Goal: Transaction & Acquisition: Purchase product/service

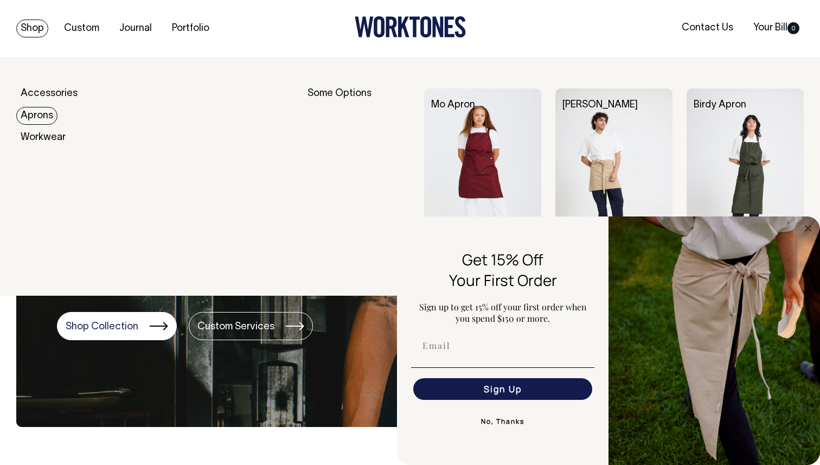
click at [47, 117] on link "Aprons" at bounding box center [36, 116] width 41 height 18
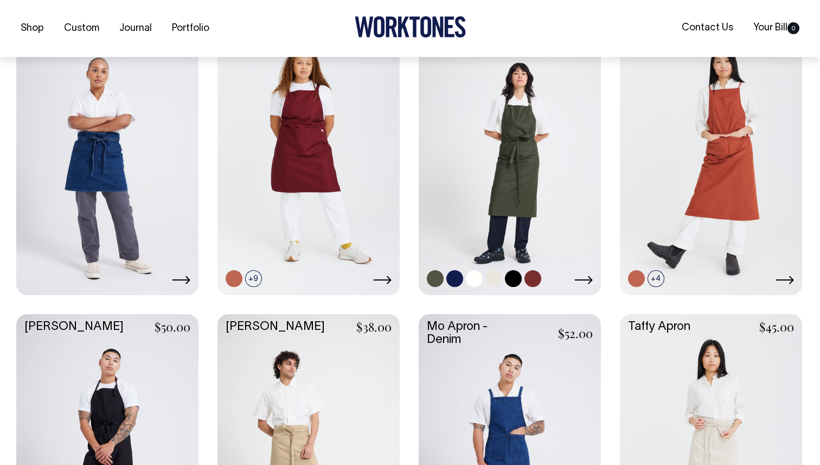
scroll to position [312, 0]
click at [502, 277] on link at bounding box center [493, 278] width 17 height 17
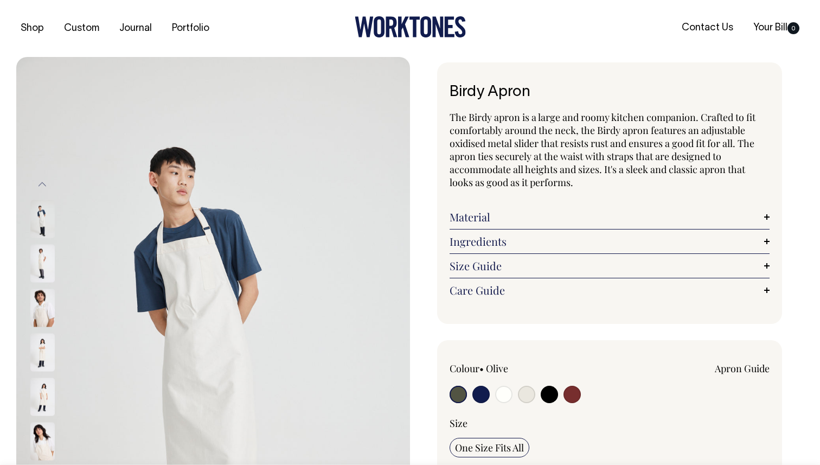
radio input "true"
select select "Natural"
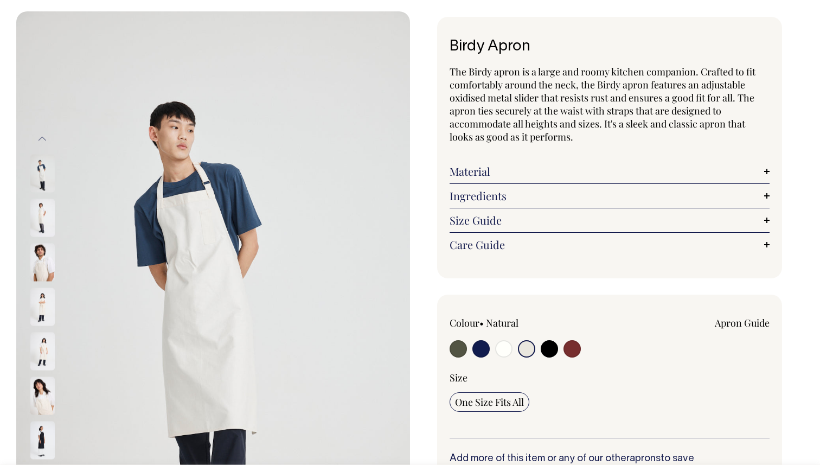
click at [480, 352] on input "radio" at bounding box center [480, 348] width 17 height 17
radio input "true"
select select "Dark Navy"
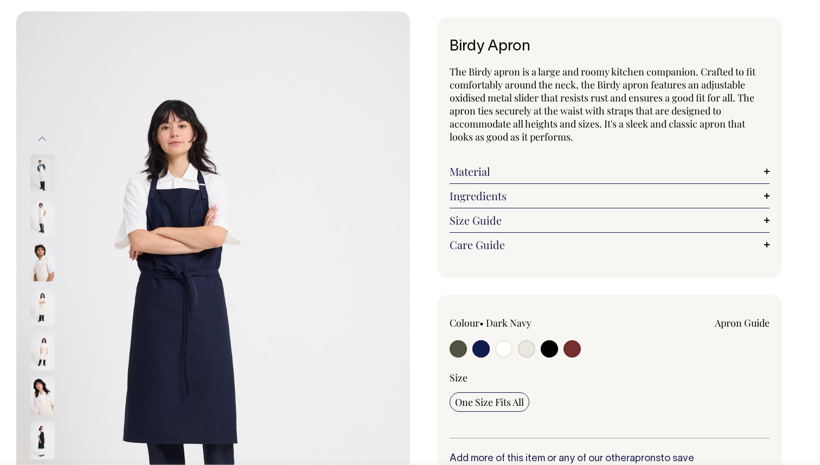
scroll to position [46, 0]
click at [464, 348] on input "radio" at bounding box center [458, 347] width 17 height 17
radio input "true"
select select "Olive"
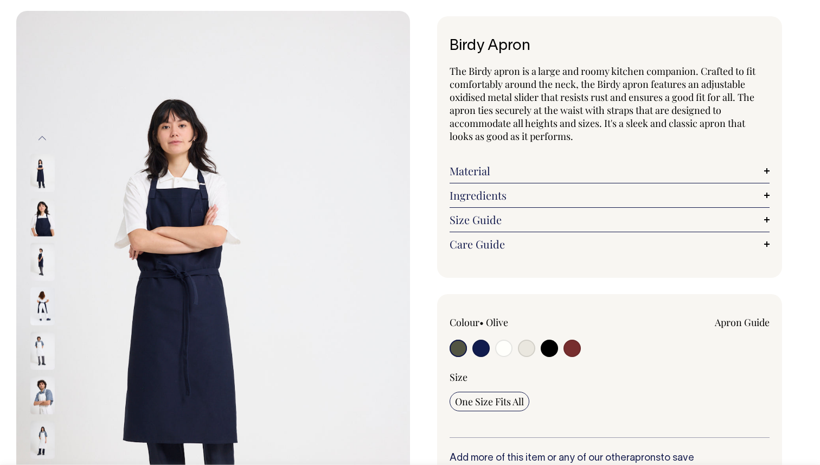
click at [461, 350] on input "radio" at bounding box center [458, 347] width 17 height 17
click at [459, 348] on input "radio" at bounding box center [458, 347] width 17 height 17
click at [452, 343] on input "radio" at bounding box center [458, 347] width 17 height 17
click at [546, 347] on input "radio" at bounding box center [549, 347] width 17 height 17
radio input "true"
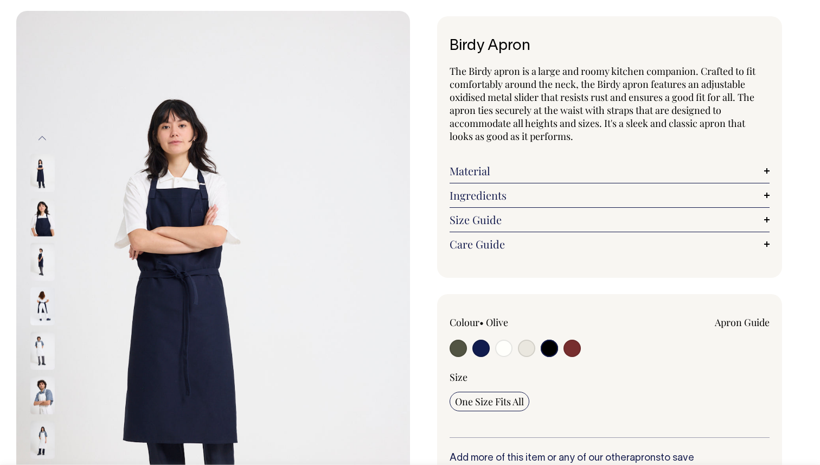
radio input "true"
select select "Black"
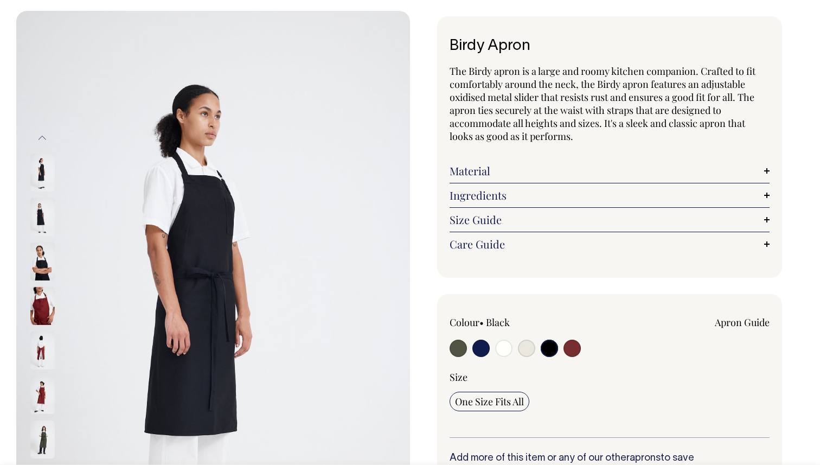
click at [457, 349] on input "radio" at bounding box center [458, 347] width 17 height 17
radio input "true"
select select "Olive"
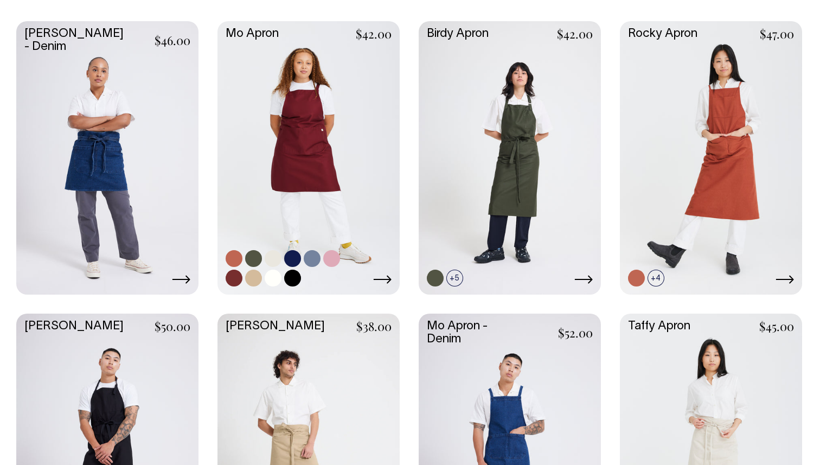
click at [251, 256] on link at bounding box center [253, 258] width 17 height 17
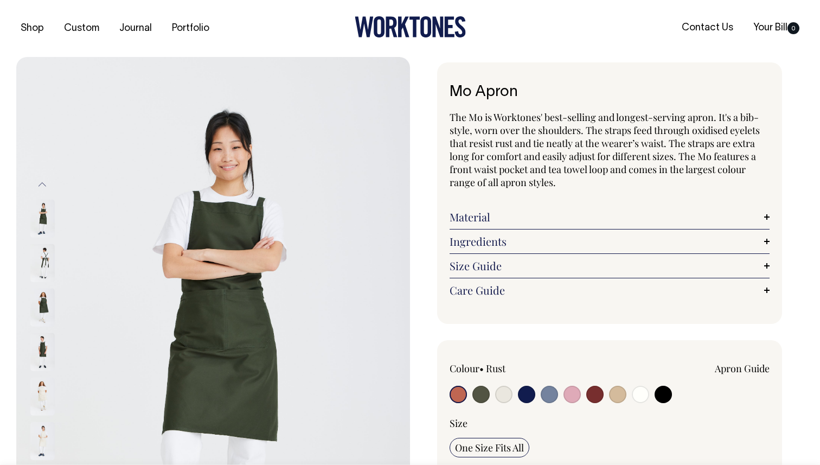
radio input "true"
select select "Olive"
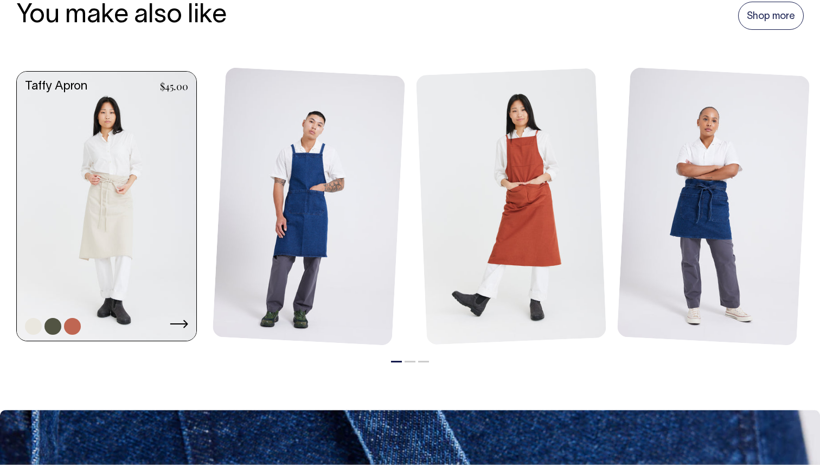
scroll to position [1309, 0]
click at [54, 324] on link at bounding box center [52, 326] width 17 height 17
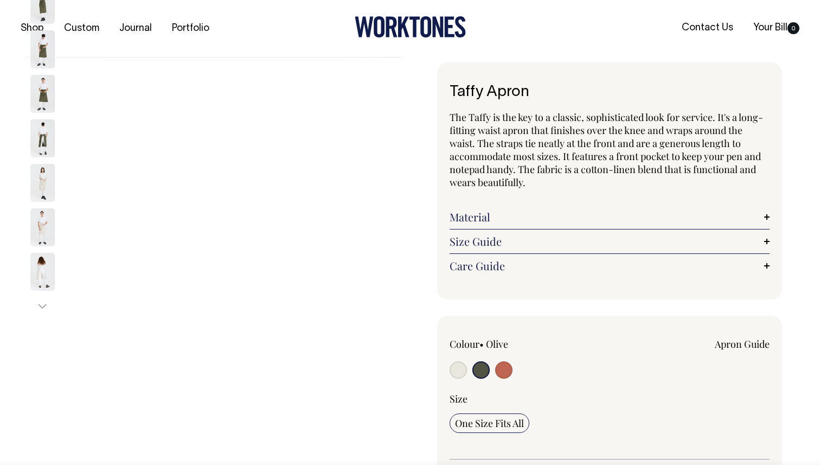
radio input "true"
select select "Olive"
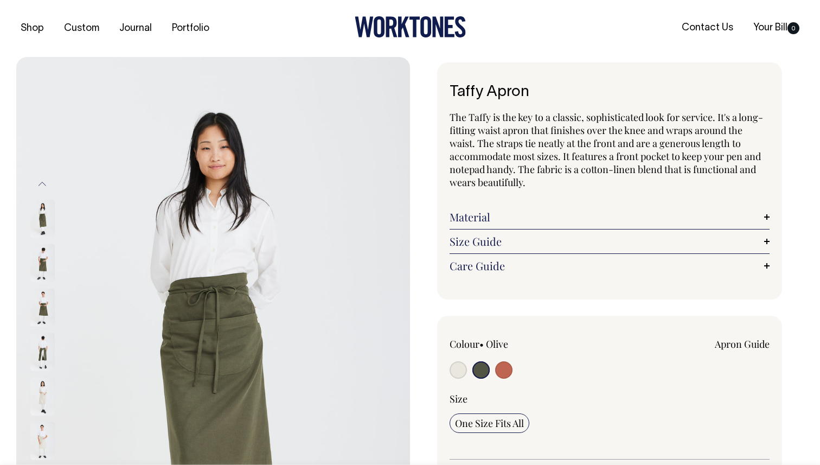
drag, startPoint x: 261, startPoint y: 221, endPoint x: 126, endPoint y: 2, distance: 257.1
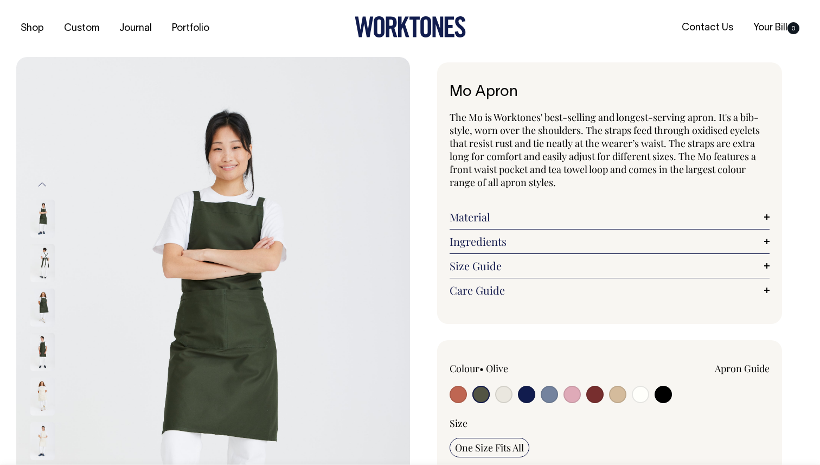
select select "Olive"
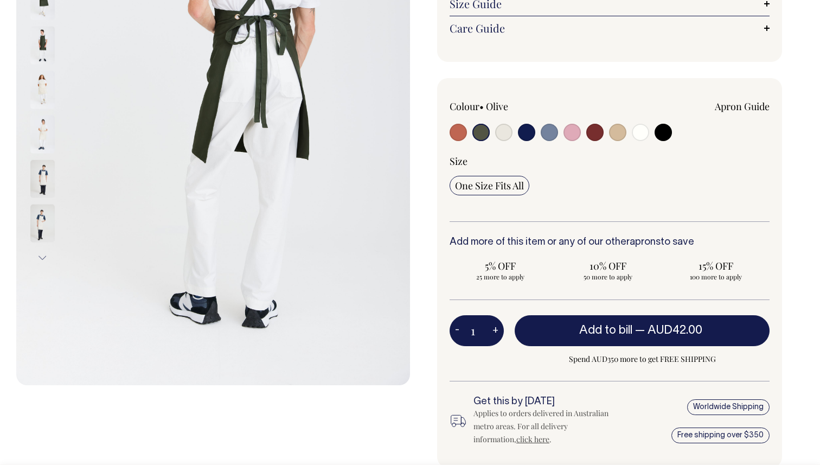
scroll to position [261, 0]
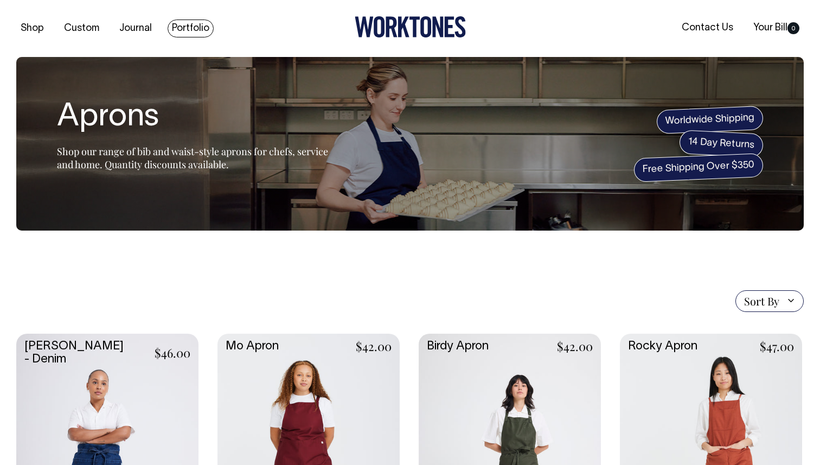
click at [188, 25] on link "Portfolio" at bounding box center [191, 29] width 46 height 18
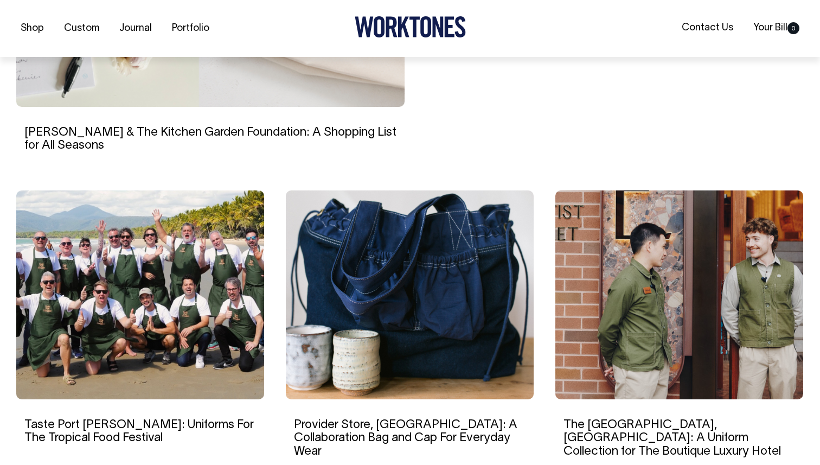
scroll to position [584, 0]
click at [678, 289] on img at bounding box center [679, 294] width 248 height 209
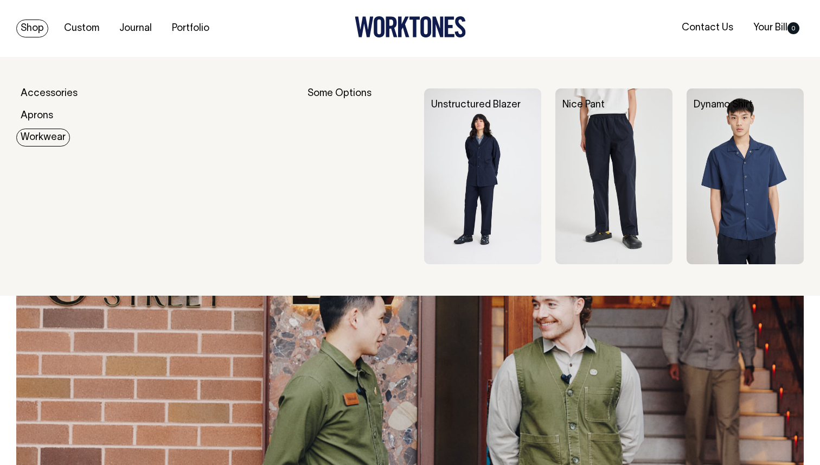
click at [50, 137] on link "Workwear" at bounding box center [43, 138] width 54 height 18
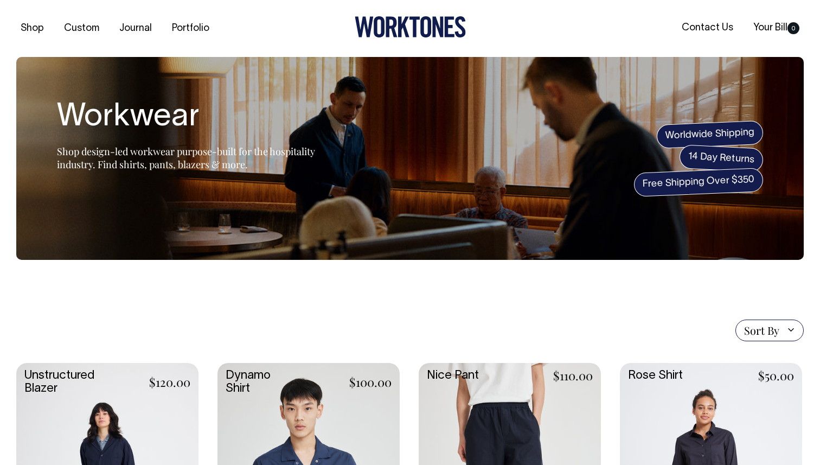
click at [368, 209] on section "Workwear Shop design-led workwear purpose-built for the hospitality industry. F…" at bounding box center [409, 158] width 787 height 203
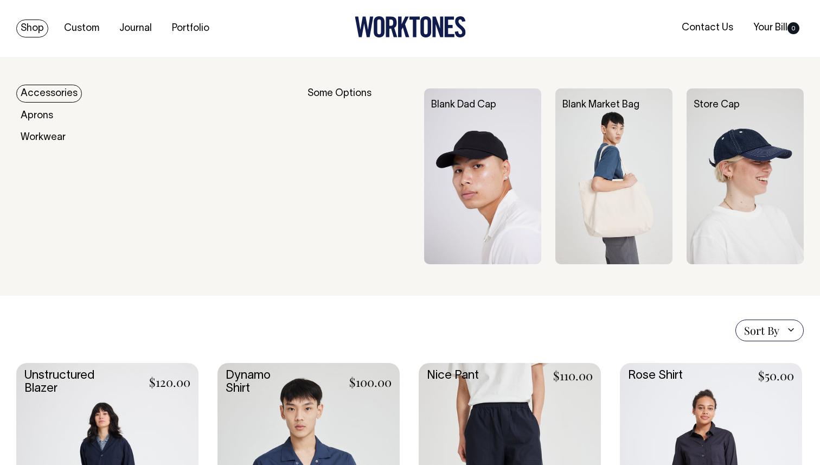
click at [66, 86] on link "Accessories" at bounding box center [49, 94] width 66 height 18
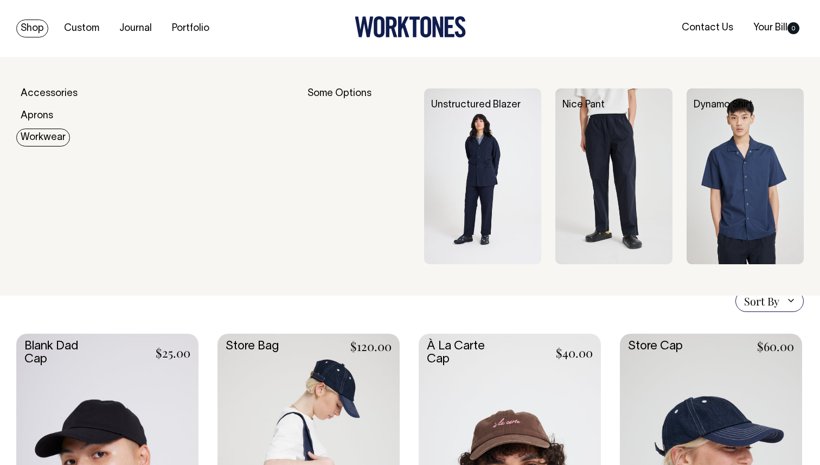
click at [345, 96] on div "Some Options" at bounding box center [358, 176] width 102 height 176
click at [330, 91] on div "Some Options" at bounding box center [358, 176] width 102 height 176
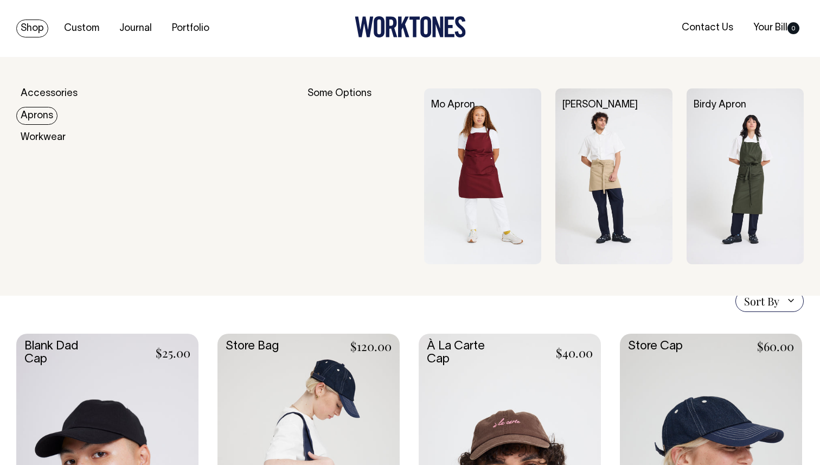
click at [48, 114] on link "Aprons" at bounding box center [36, 116] width 41 height 18
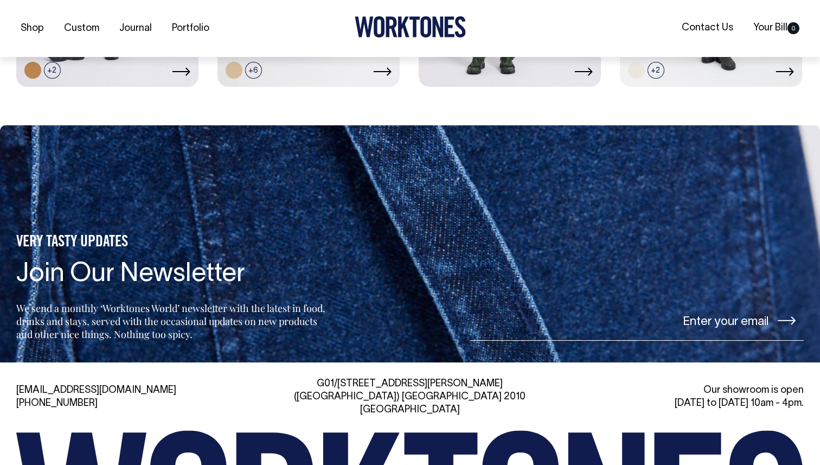
scroll to position [813, 0]
